Goal: Task Accomplishment & Management: Use online tool/utility

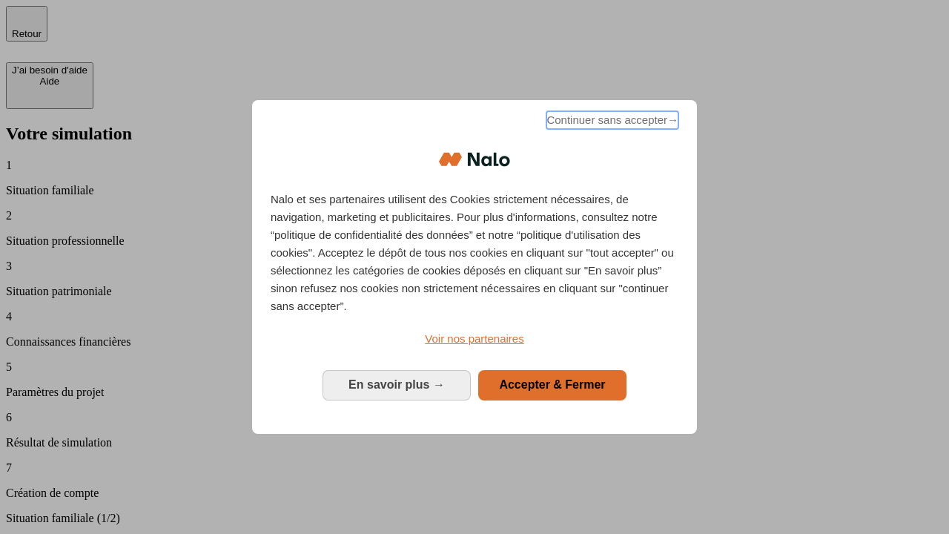
click at [611, 122] on span "Continuer sans accepter →" at bounding box center [612, 120] width 132 height 18
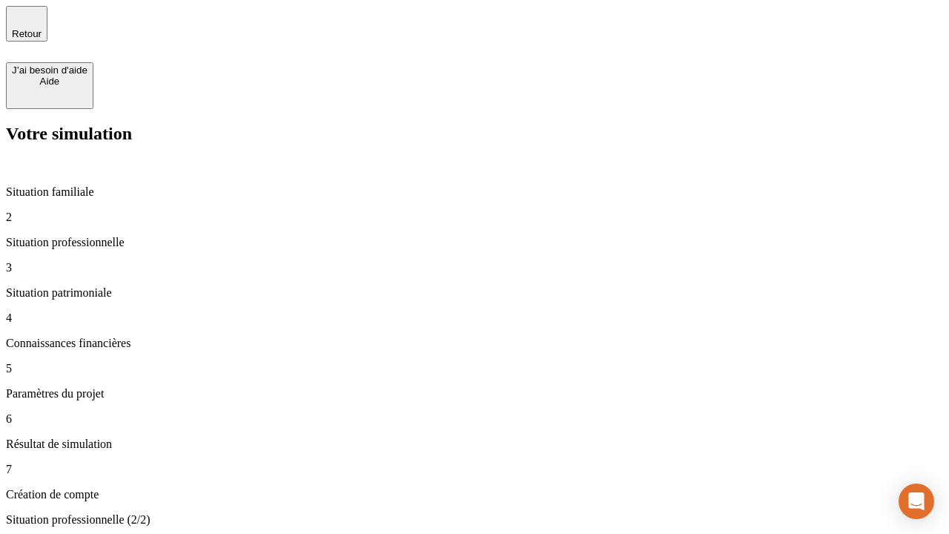
type input "30 000"
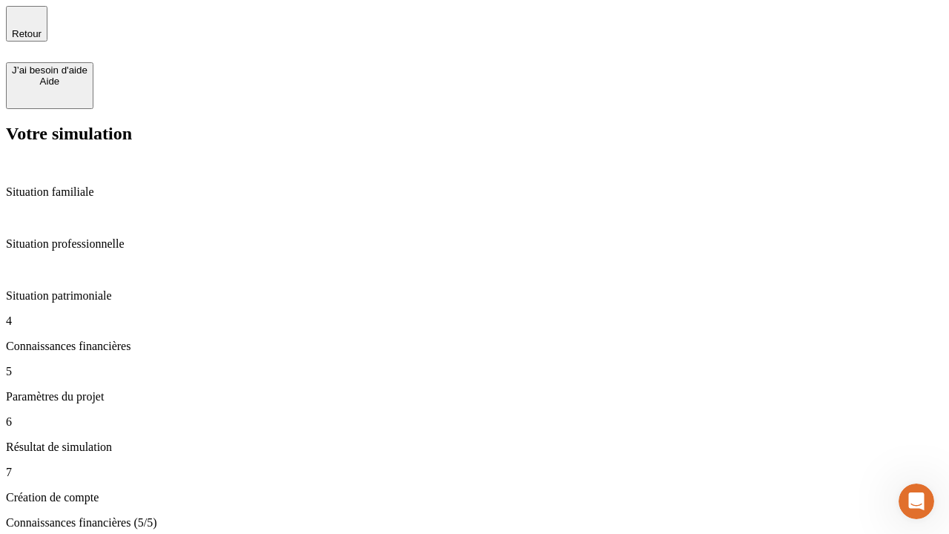
type input "25"
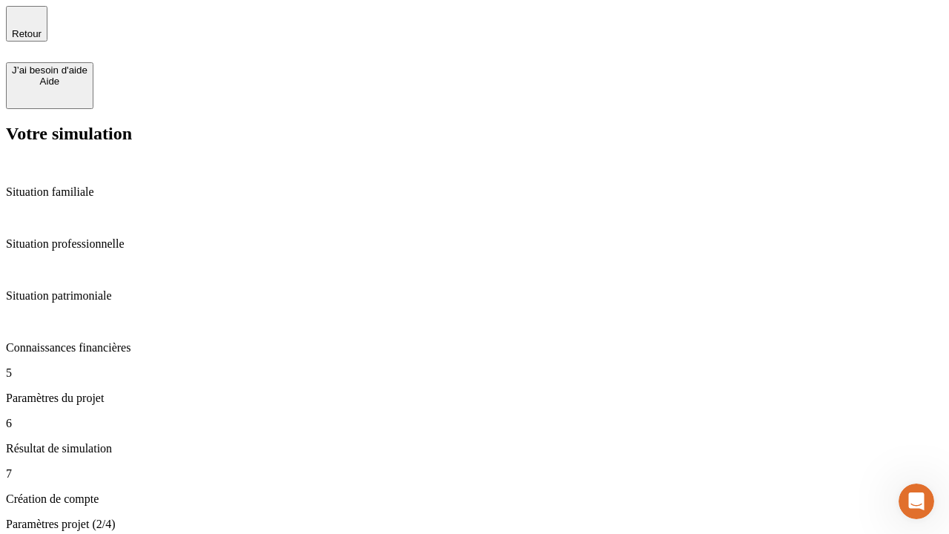
type input "64"
type input "1 000"
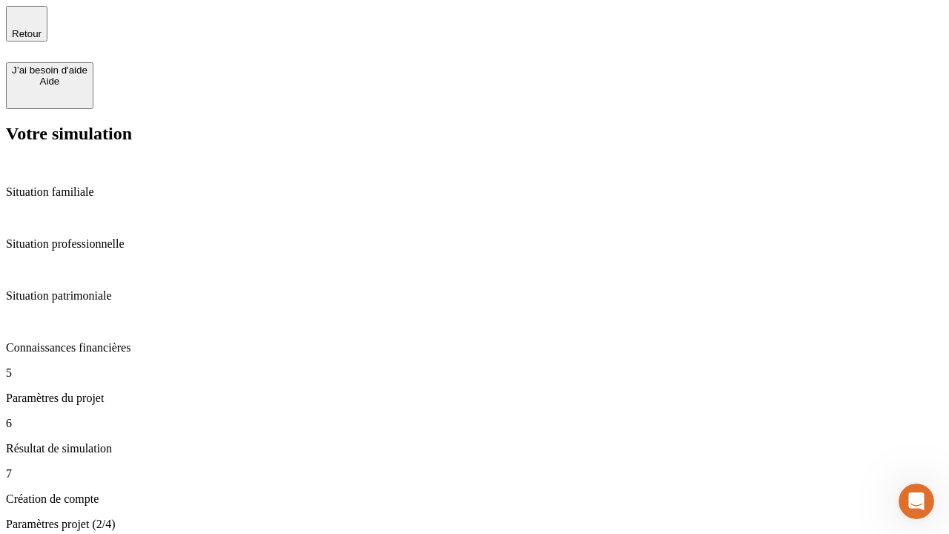
type input "640"
